Goal: Transaction & Acquisition: Book appointment/travel/reservation

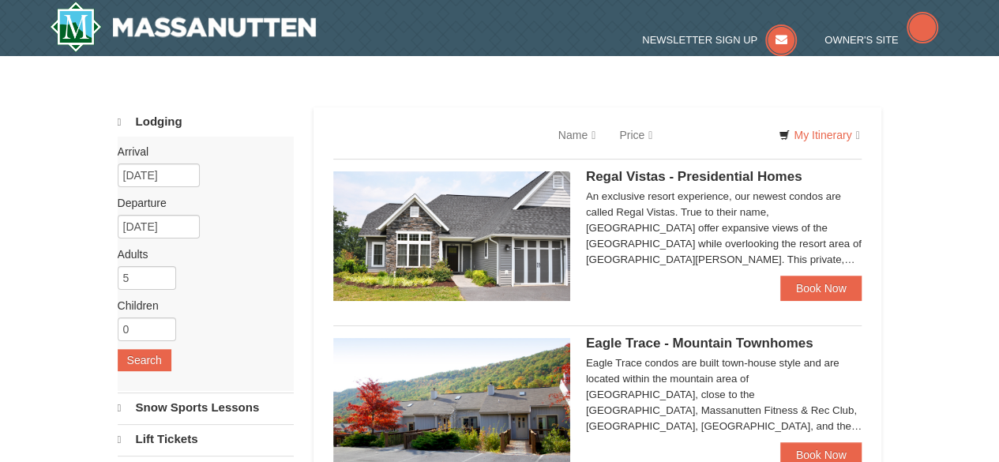
select select "10"
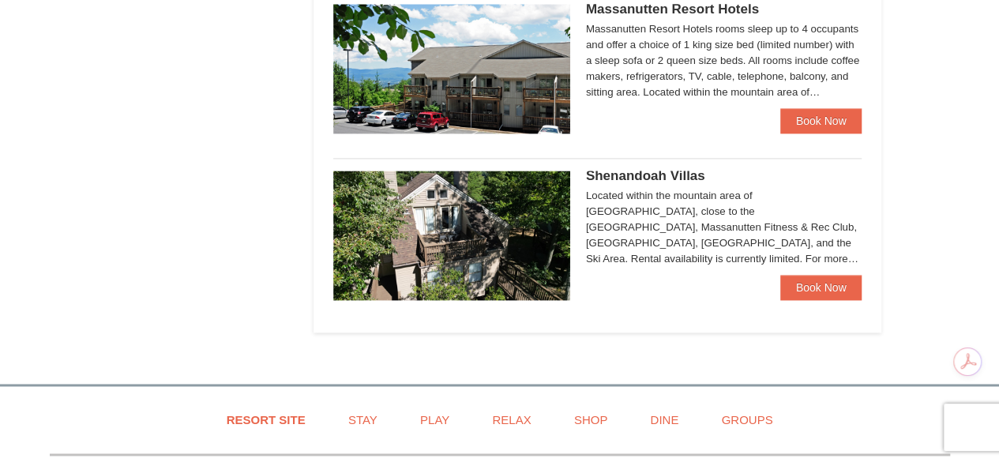
scroll to position [993, 0]
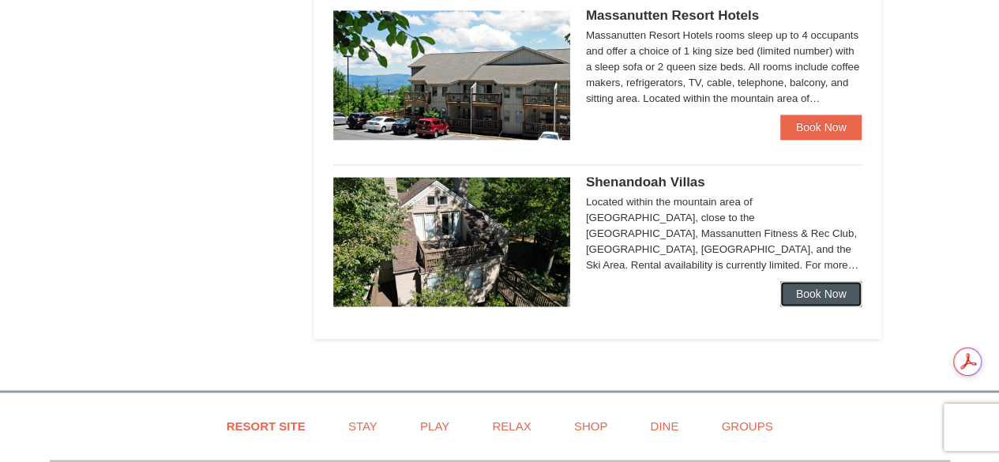
click at [825, 287] on link "Book Now" at bounding box center [821, 293] width 82 height 25
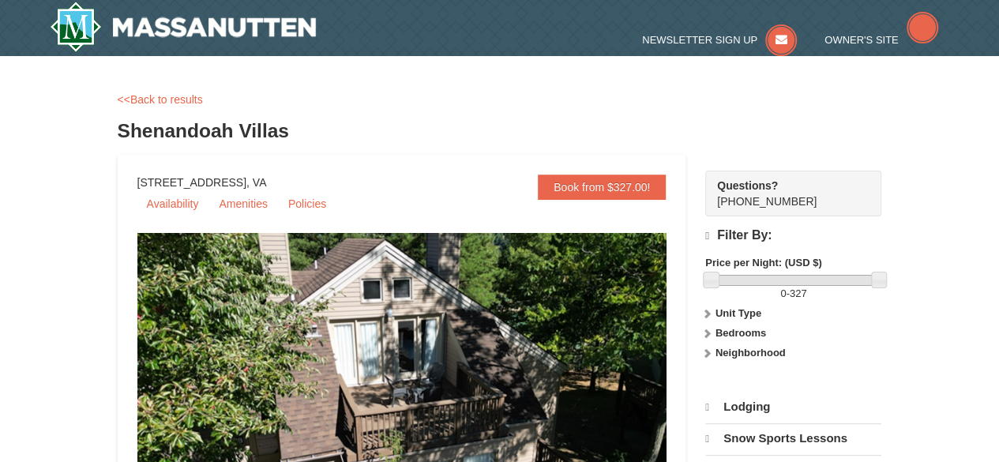
select select "10"
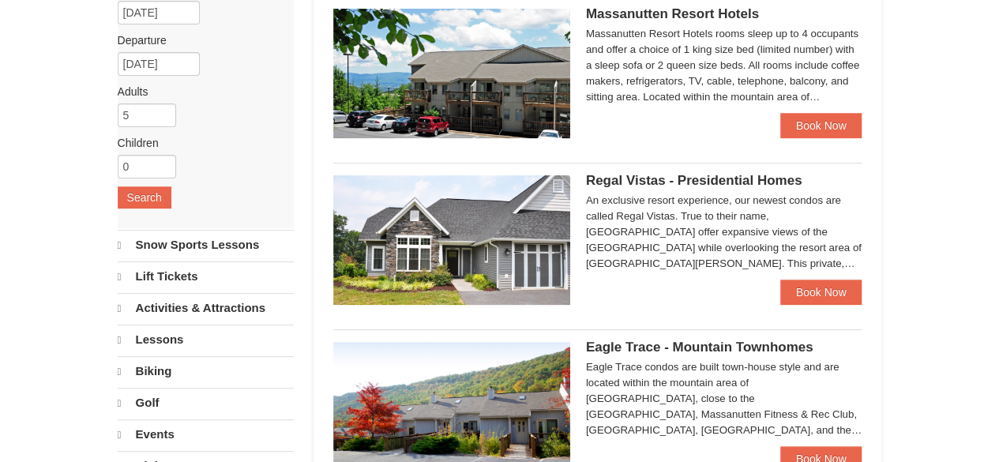
select select "10"
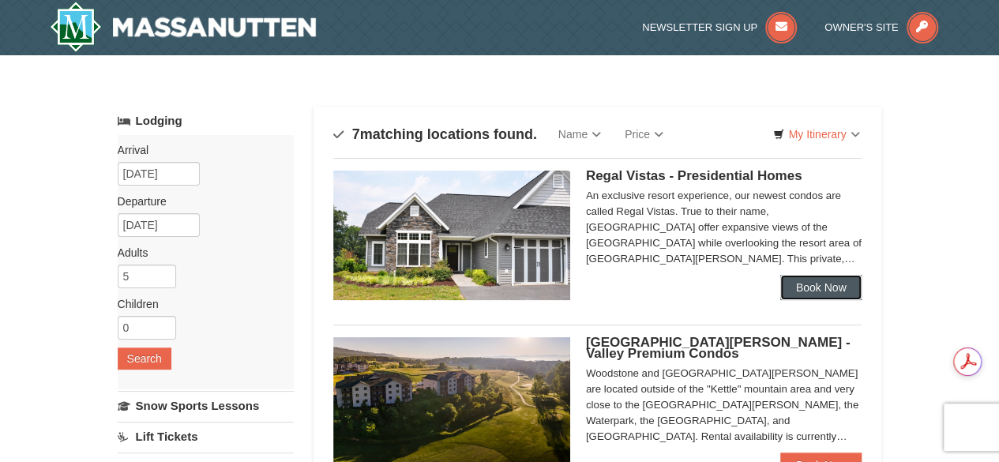
click at [815, 285] on link "Book Now" at bounding box center [821, 287] width 82 height 25
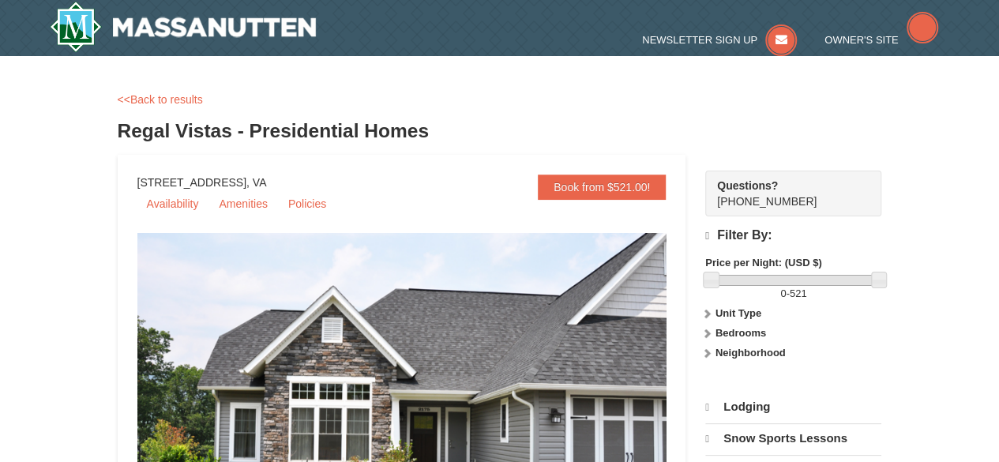
select select "10"
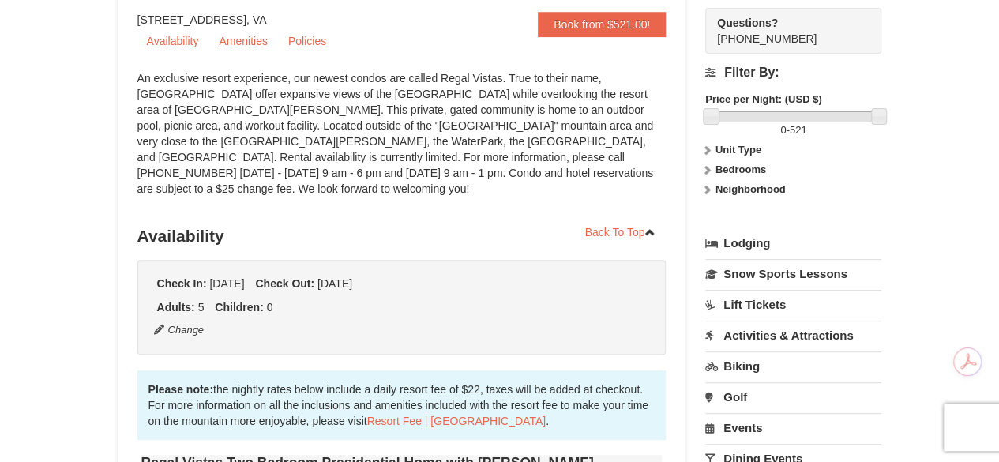
scroll to position [160, 0]
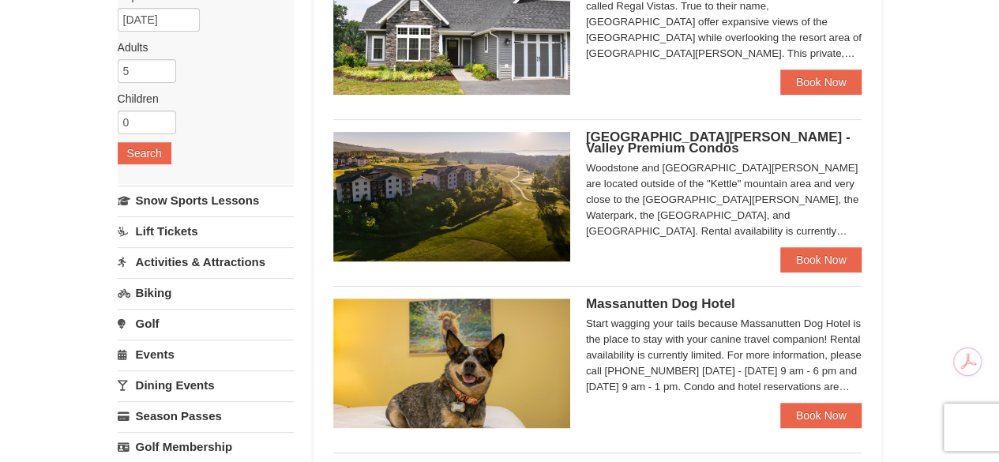
scroll to position [223, 0]
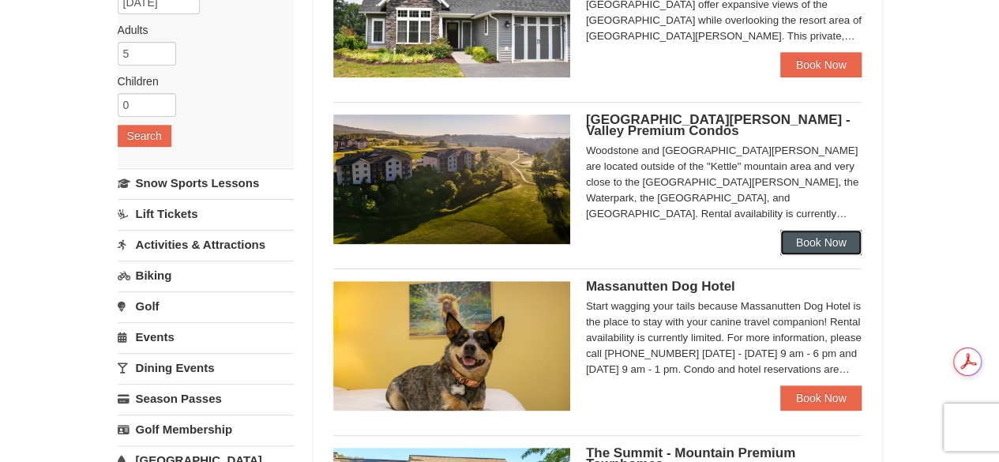
click at [822, 244] on link "Book Now" at bounding box center [821, 242] width 82 height 25
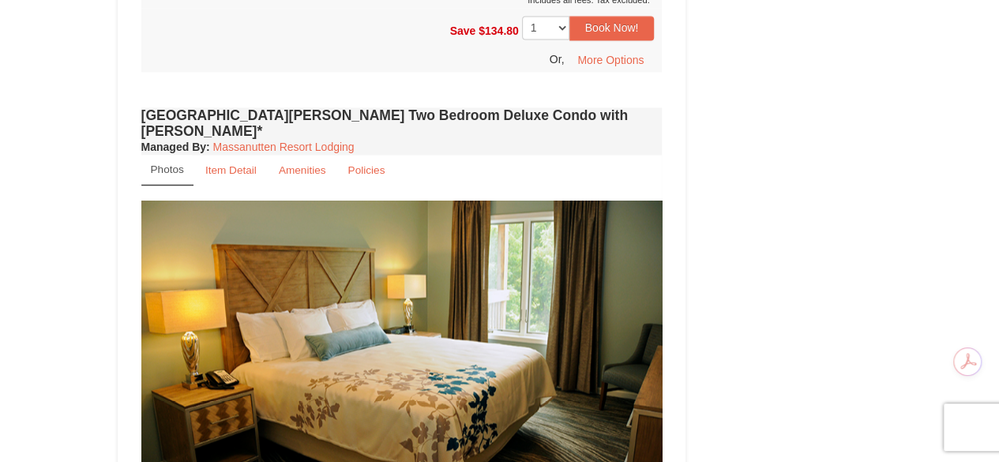
scroll to position [1136, 0]
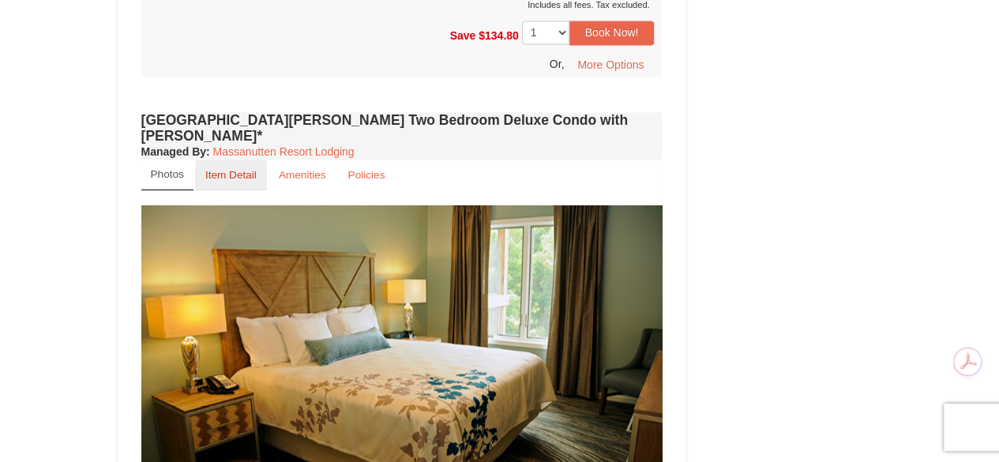
click at [227, 169] on small "Item Detail" at bounding box center [230, 175] width 51 height 12
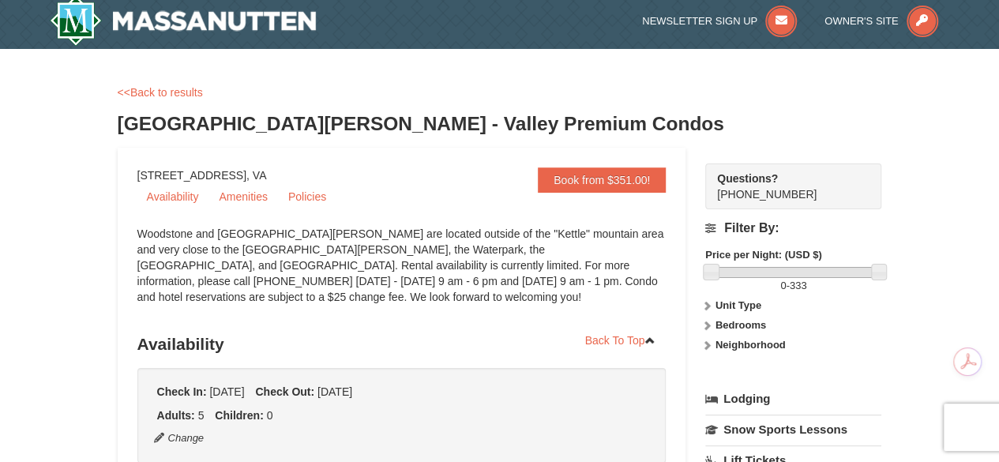
scroll to position [0, 0]
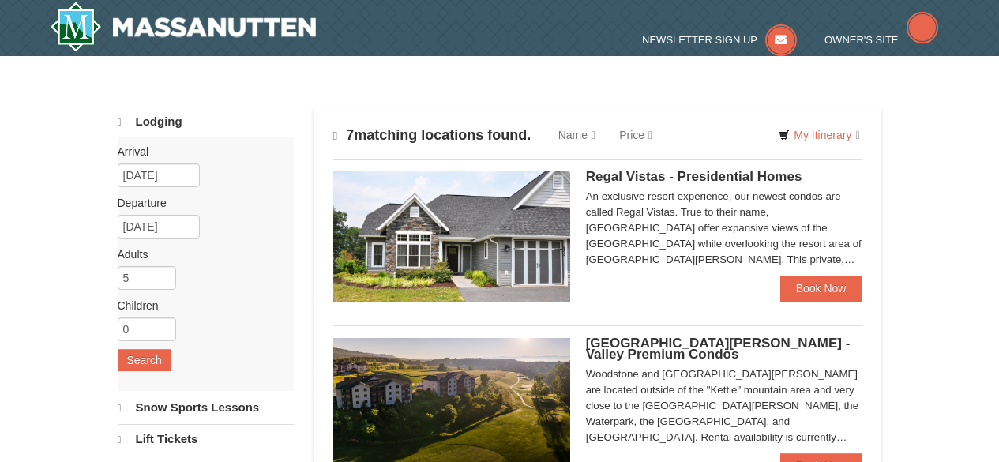
scroll to position [223, 0]
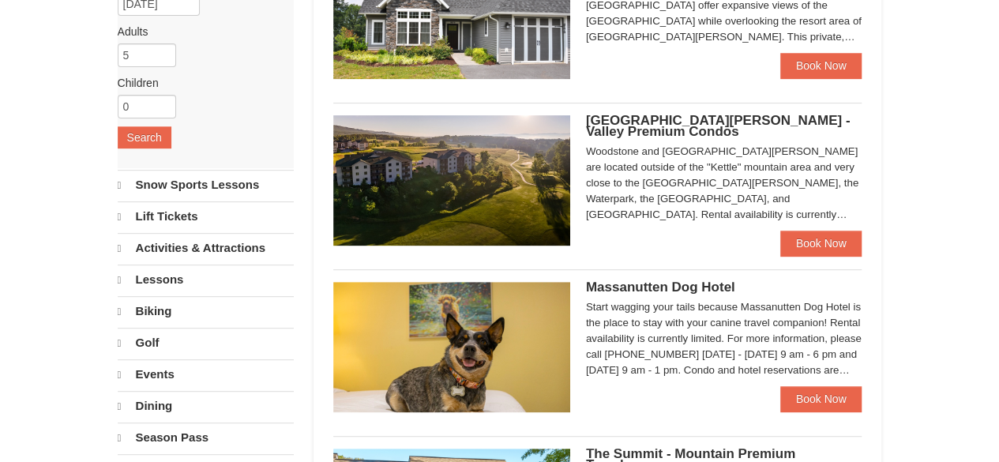
select select "10"
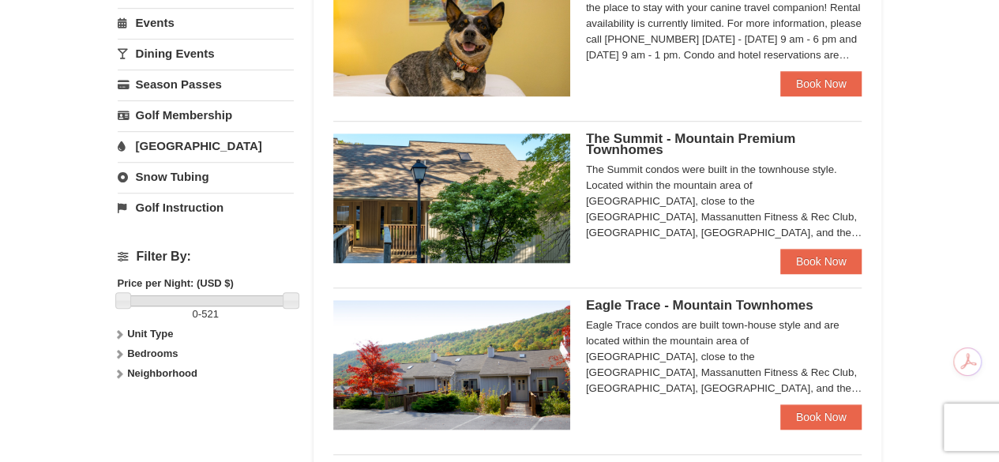
scroll to position [553, 0]
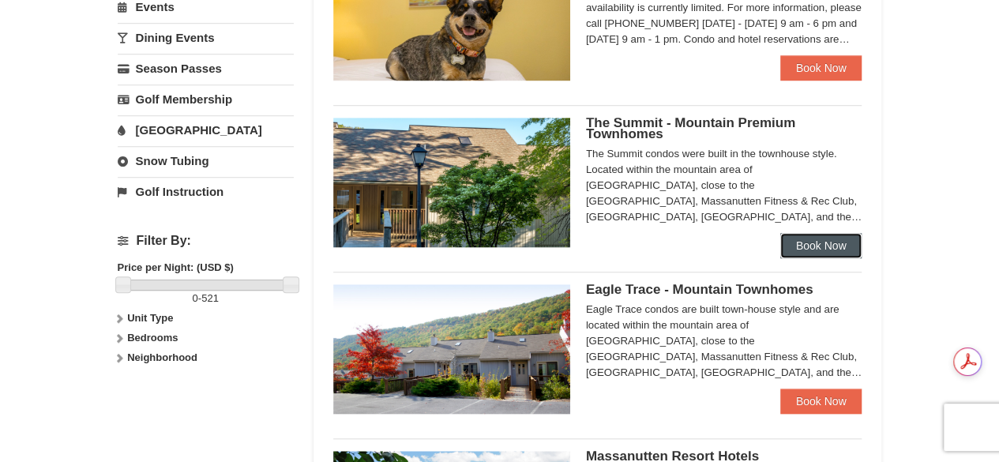
click at [824, 242] on link "Book Now" at bounding box center [821, 245] width 82 height 25
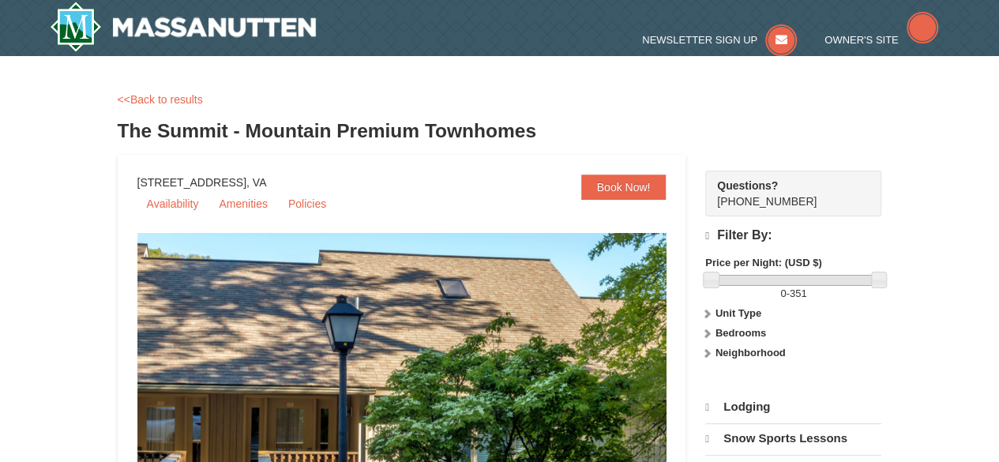
select select "10"
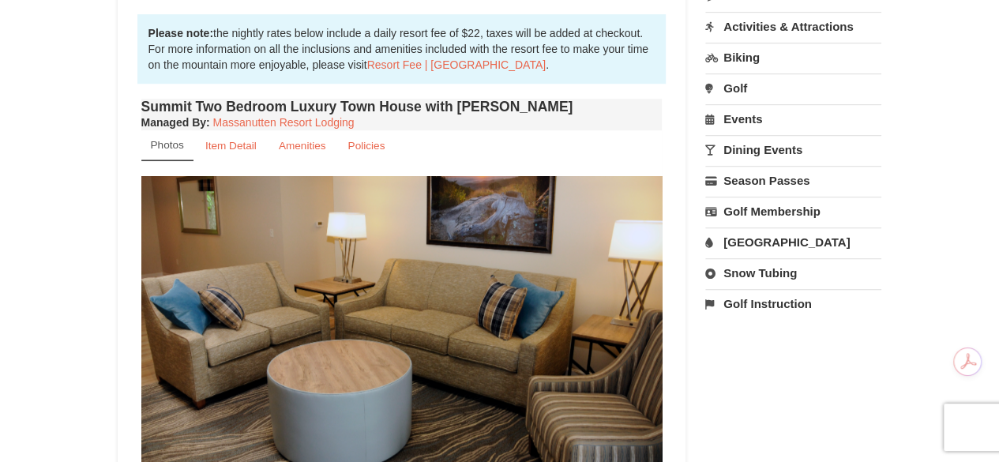
scroll to position [401, 0]
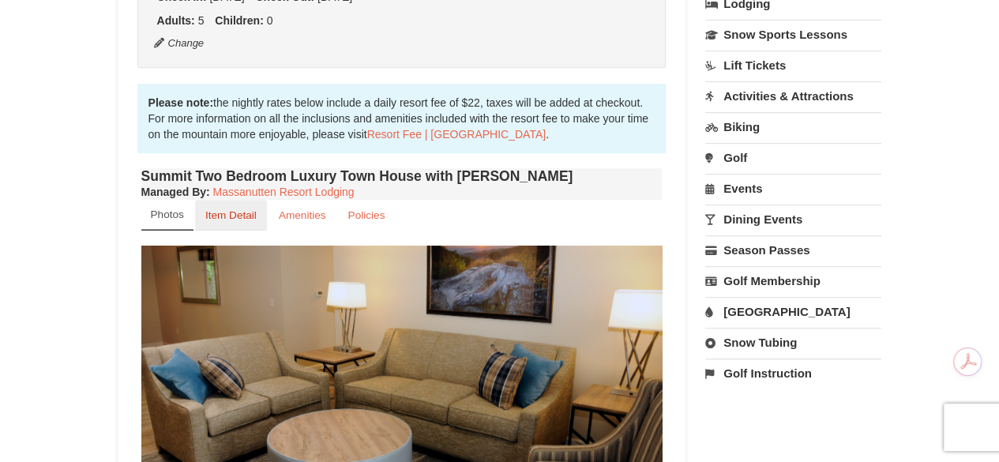
click at [227, 214] on small "Item Detail" at bounding box center [230, 215] width 51 height 12
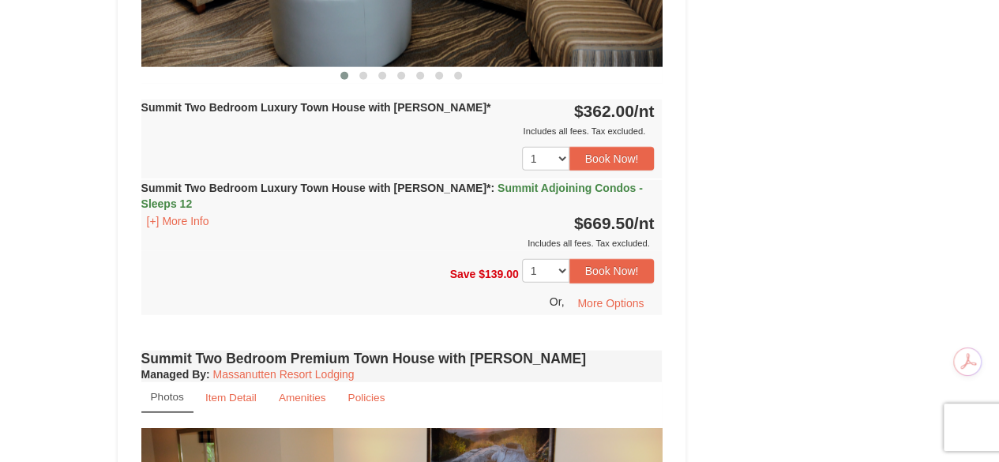
scroll to position [2012, 0]
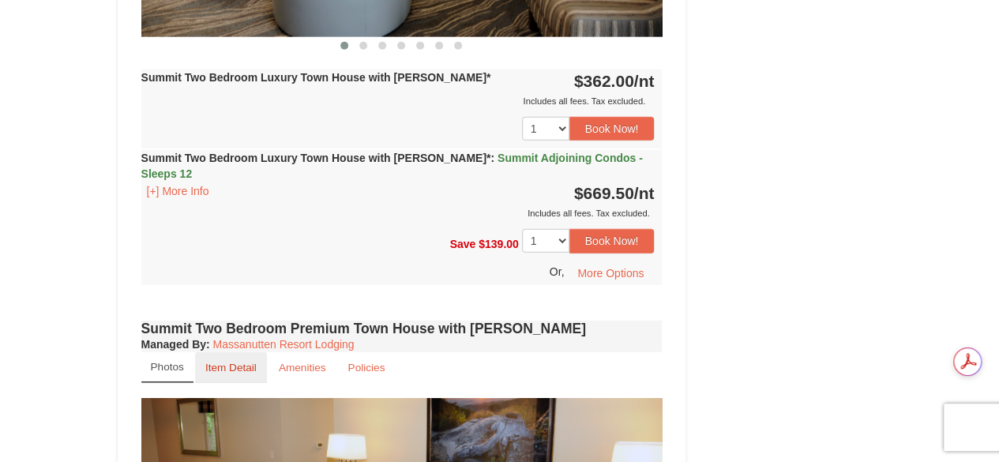
click at [241, 362] on small "Item Detail" at bounding box center [230, 368] width 51 height 12
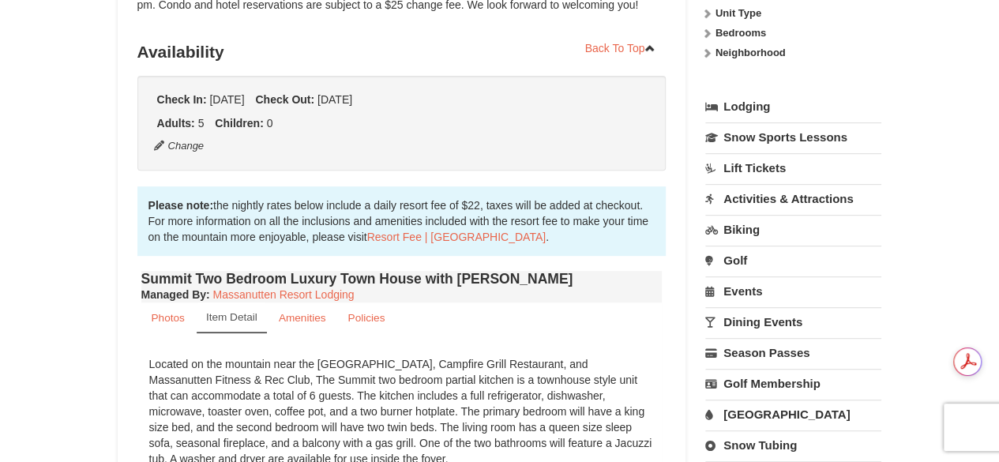
scroll to position [0, 0]
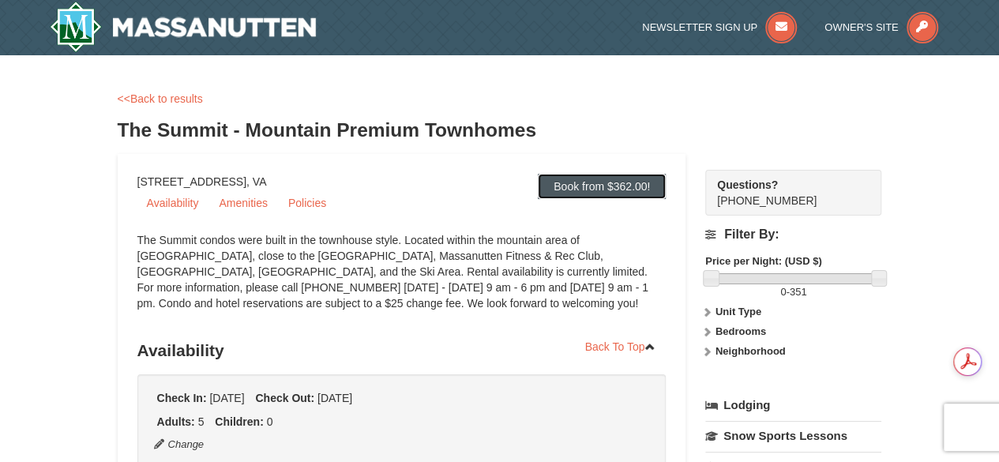
click at [614, 178] on link "Book from $362.00!" at bounding box center [602, 186] width 128 height 25
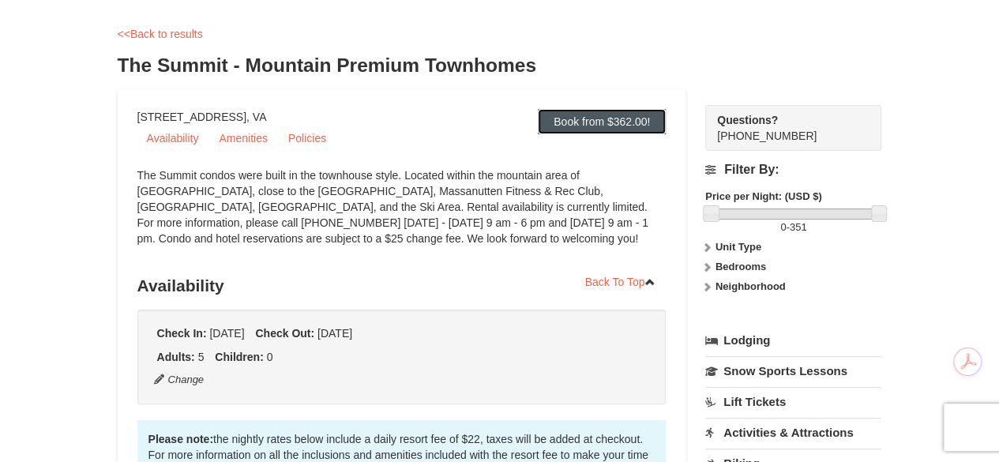
scroll to position [58, 0]
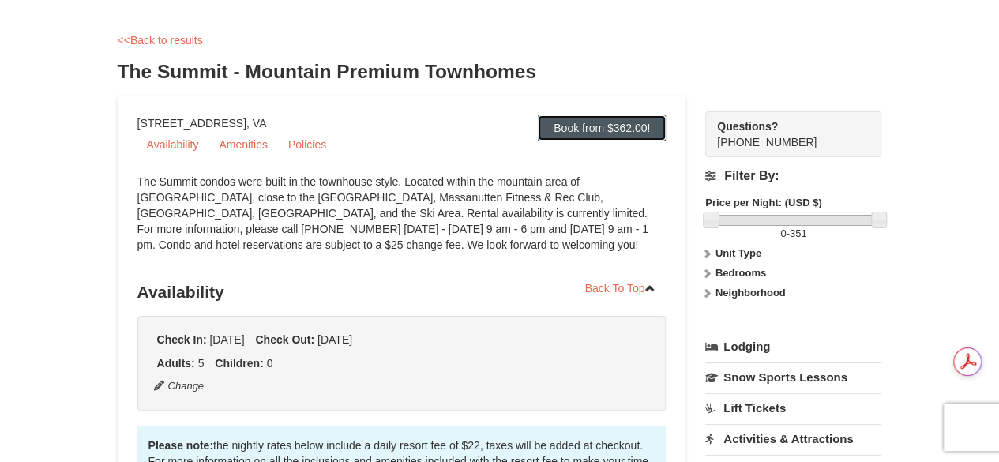
click at [584, 122] on link "Book from $362.00!" at bounding box center [602, 127] width 128 height 25
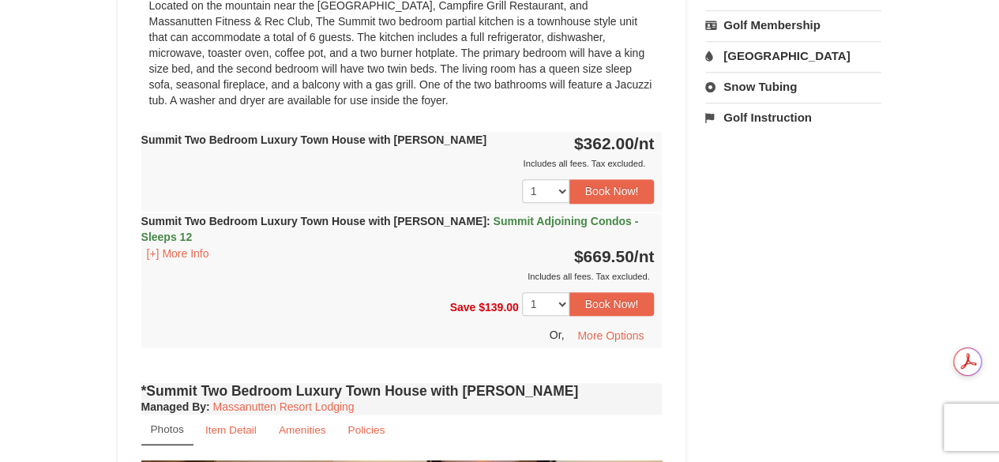
scroll to position [668, 0]
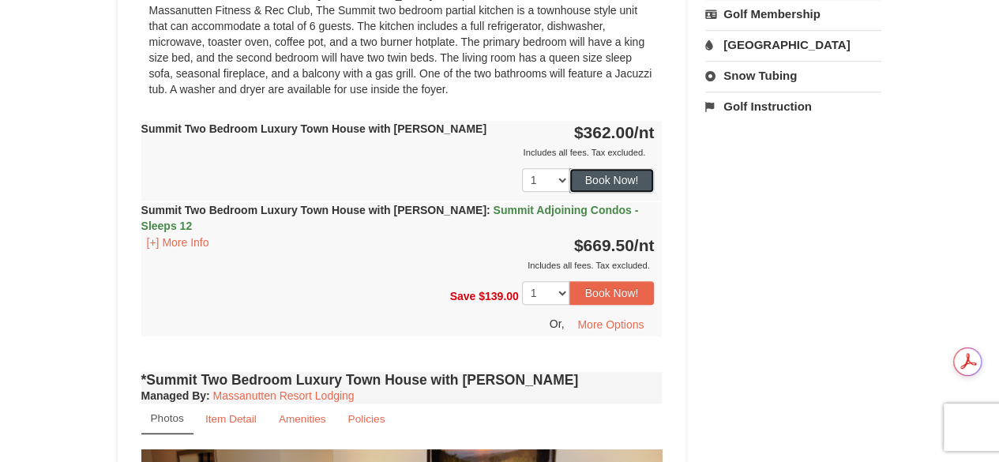
click at [619, 176] on button "Book Now!" at bounding box center [611, 180] width 85 height 24
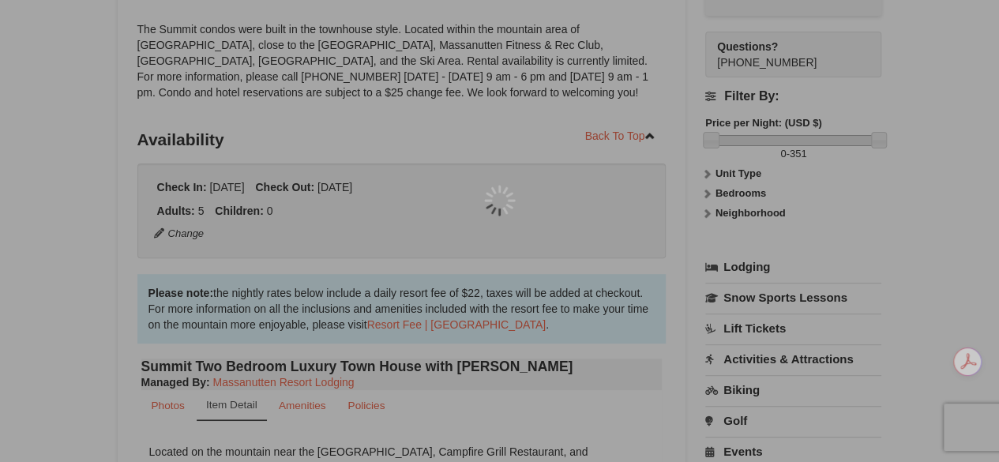
scroll to position [154, 0]
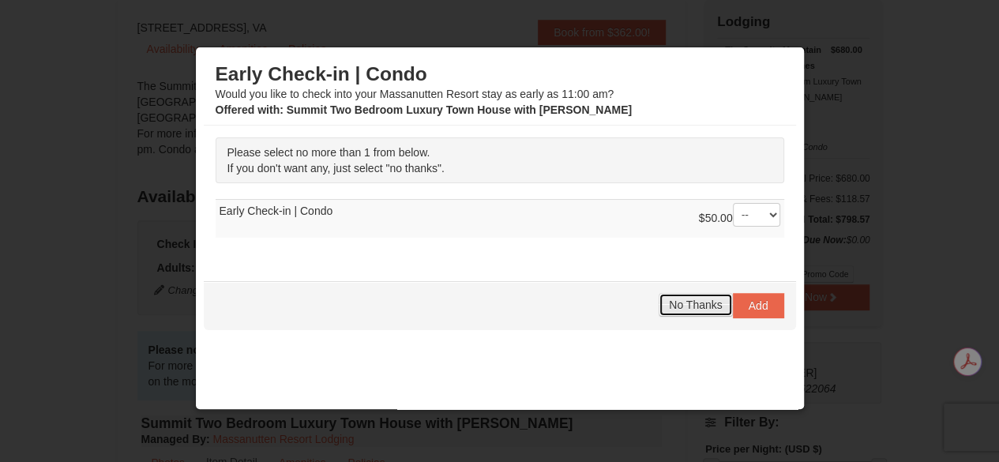
click at [691, 299] on span "No Thanks" at bounding box center [695, 305] width 53 height 13
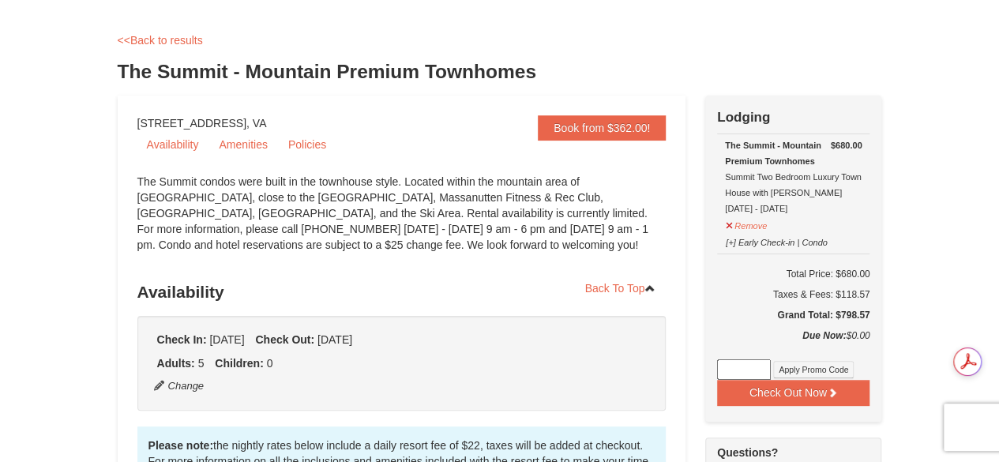
scroll to position [76, 0]
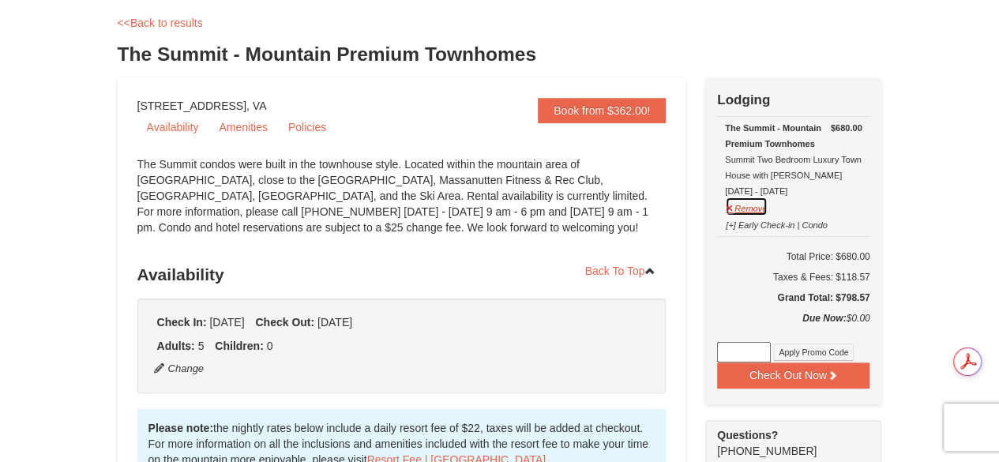
click at [757, 205] on button "Remove" at bounding box center [746, 207] width 43 height 20
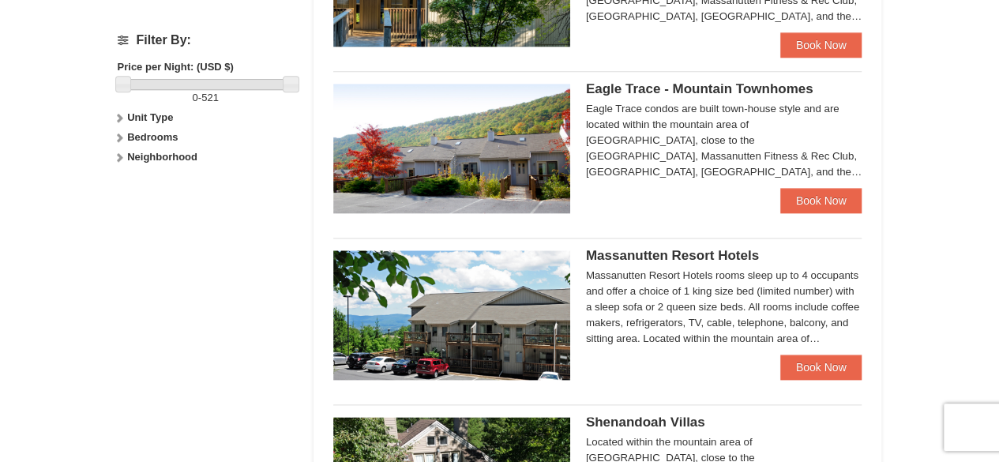
scroll to position [757, 0]
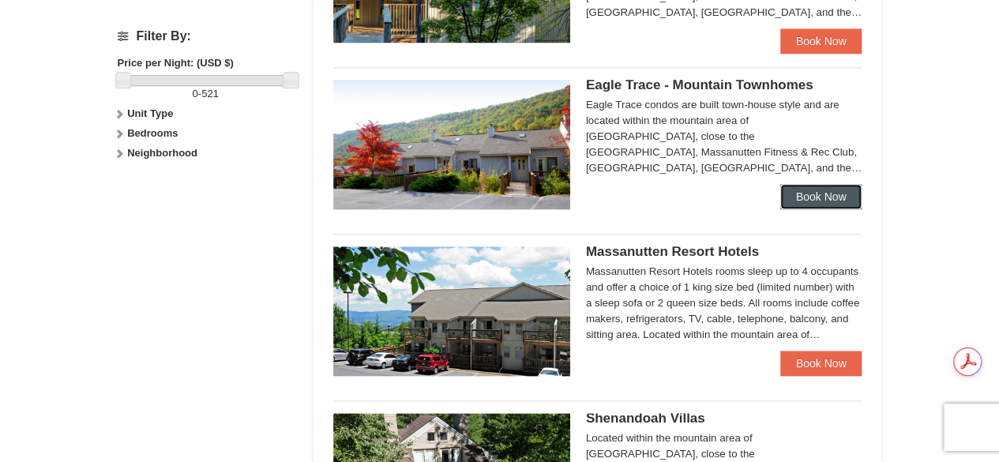
click at [824, 198] on link "Book Now" at bounding box center [821, 196] width 82 height 25
